Goal: Task Accomplishment & Management: Manage account settings

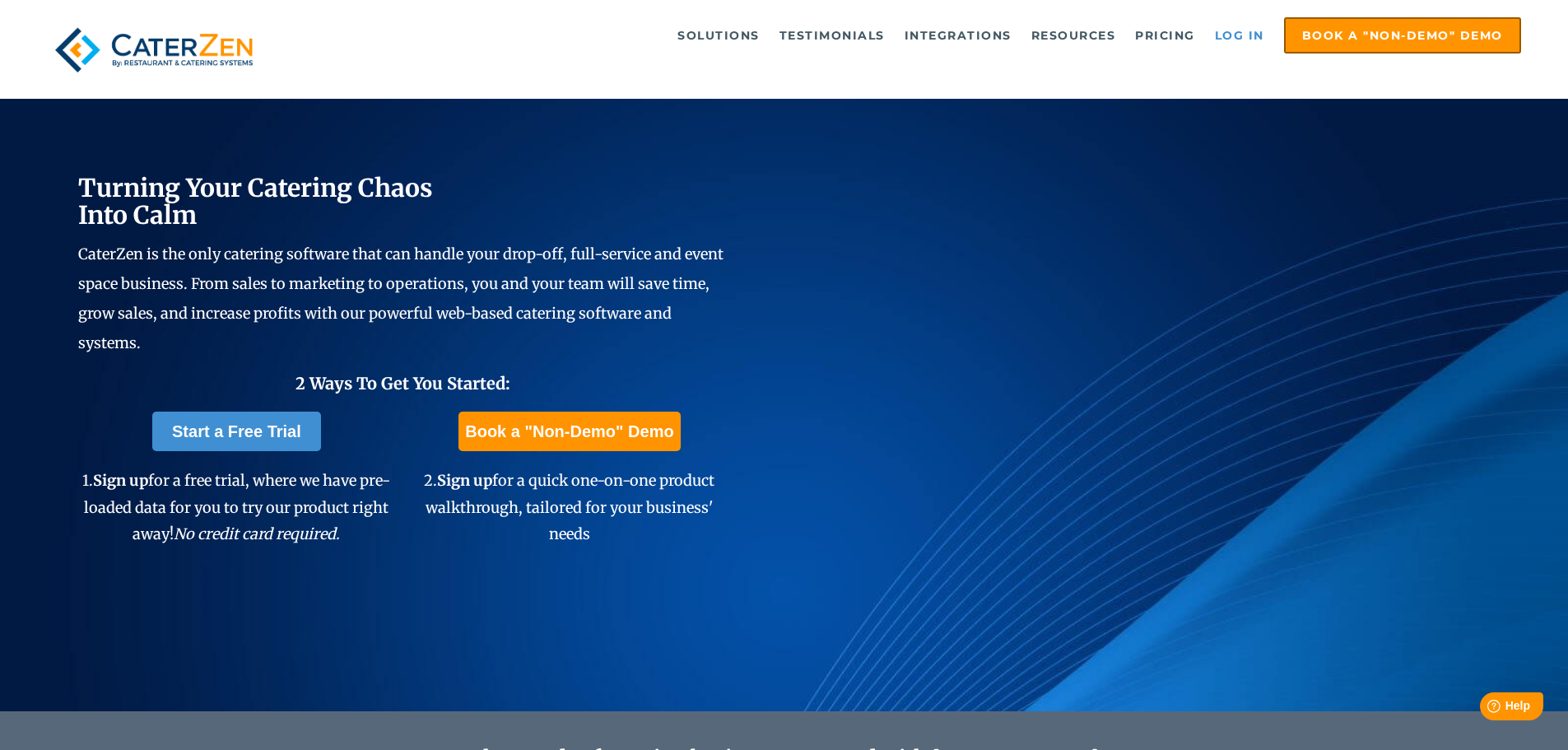
click at [1226, 36] on link "Log in" at bounding box center [1239, 35] width 66 height 33
drag, startPoint x: 0, startPoint y: 0, endPoint x: 1218, endPoint y: 33, distance: 1218.4
click at [1218, 33] on link "Log in" at bounding box center [1239, 35] width 66 height 33
click at [1238, 32] on link "Log in" at bounding box center [1239, 35] width 66 height 33
